Goal: Information Seeking & Learning: Learn about a topic

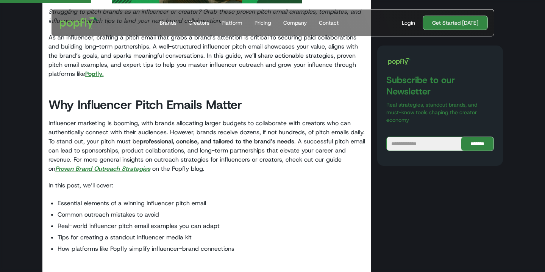
scroll to position [477, 0]
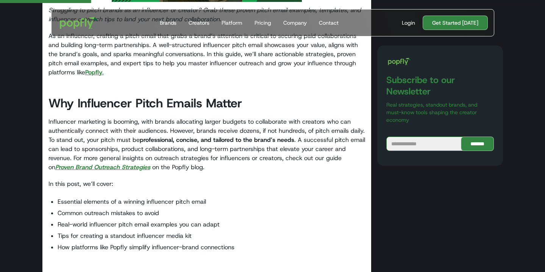
click at [129, 169] on em "Proven Brand Outreach Strategies" at bounding box center [102, 167] width 95 height 8
